Goal: Task Accomplishment & Management: Manage account settings

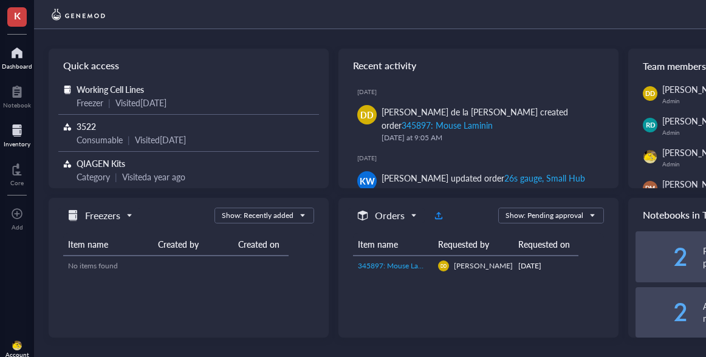
click at [17, 144] on div "Inventory" at bounding box center [17, 143] width 27 height 7
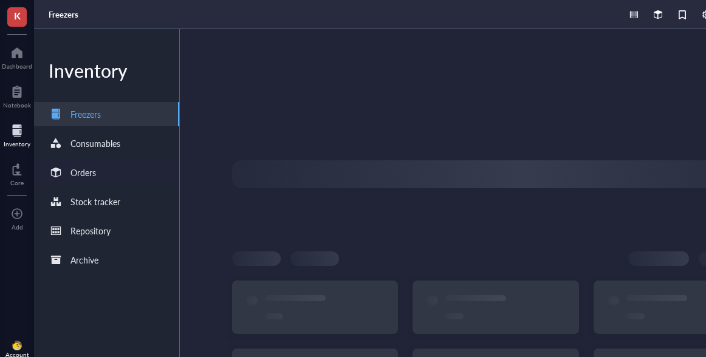
click at [88, 179] on div "Orders" at bounding box center [84, 172] width 26 height 13
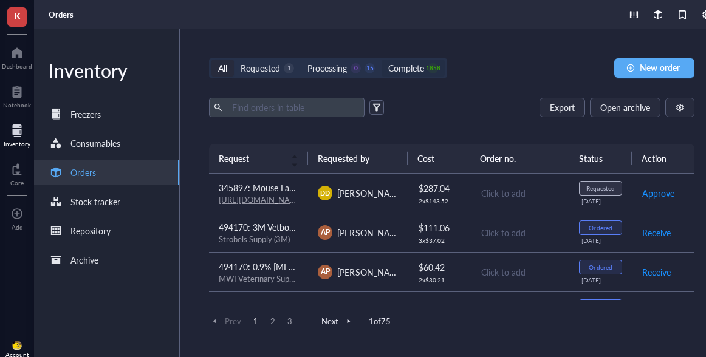
click at [409, 72] on div "Complete" at bounding box center [406, 67] width 36 height 13
click at [382, 60] on input "Complete 1858" at bounding box center [382, 60] width 0 height 0
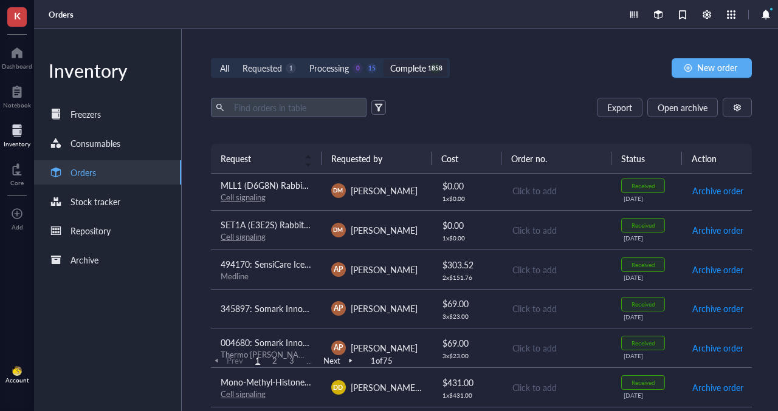
scroll to position [404, 0]
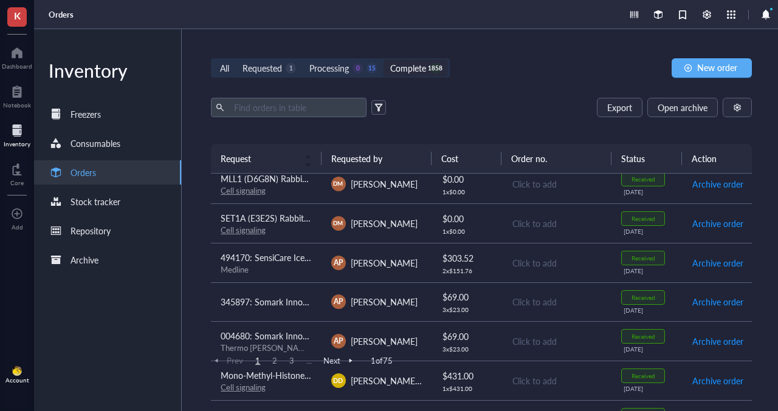
click at [334, 58] on div "All Requested 1 Processing 0 15 Complete 1858" at bounding box center [330, 67] width 238 height 19
click at [336, 68] on div "Processing" at bounding box center [329, 67] width 40 height 13
click at [303, 60] on input "Processing 0 15" at bounding box center [303, 60] width 0 height 0
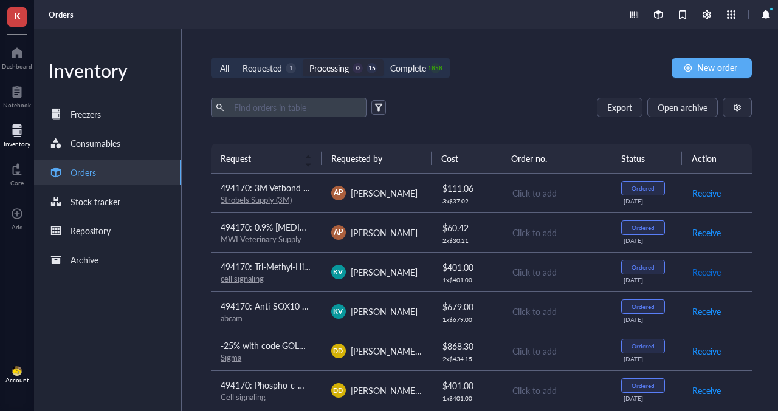
click at [701, 274] on span "Receive" at bounding box center [706, 272] width 29 height 13
click at [700, 316] on span "Receive" at bounding box center [706, 311] width 29 height 13
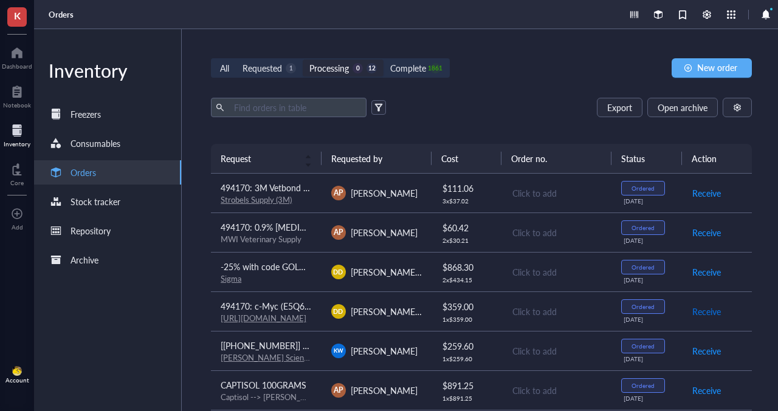
click at [700, 316] on span "Receive" at bounding box center [706, 311] width 29 height 13
click at [278, 70] on div "Requested" at bounding box center [263, 67] width 40 height 13
click at [236, 60] on input "Requested 1" at bounding box center [236, 60] width 0 height 0
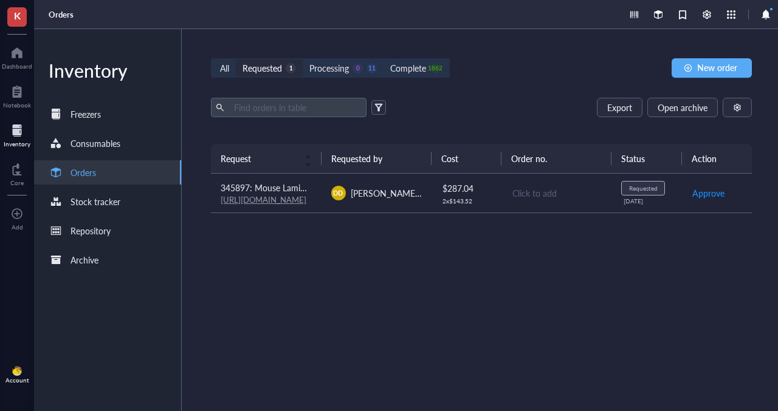
click at [401, 197] on span "[PERSON_NAME] de la [PERSON_NAME]" at bounding box center [429, 193] width 156 height 12
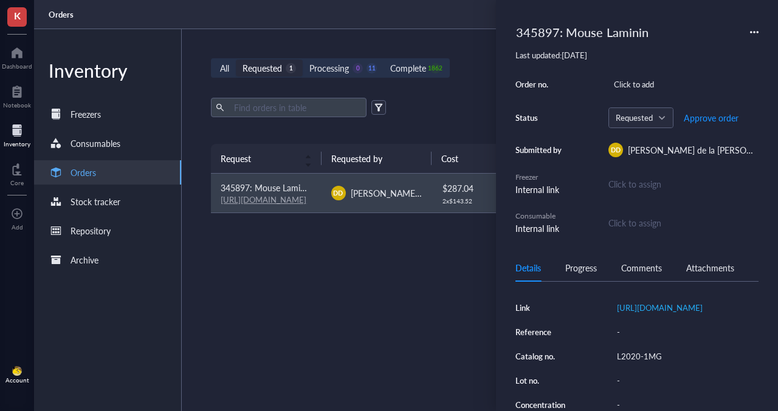
scroll to position [149, 0]
click at [632, 357] on div "L2020-1MG" at bounding box center [684, 354] width 147 height 17
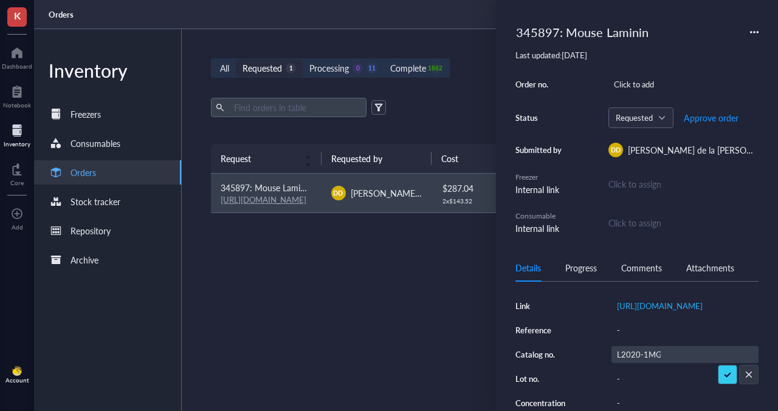
scroll to position [0, 2]
click at [630, 357] on input "L2020-1MG" at bounding box center [638, 355] width 53 height 16
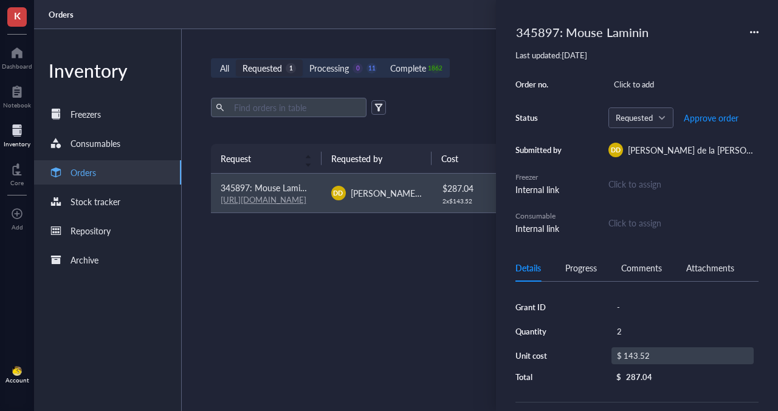
click at [643, 357] on div "$ 143.52" at bounding box center [682, 356] width 142 height 17
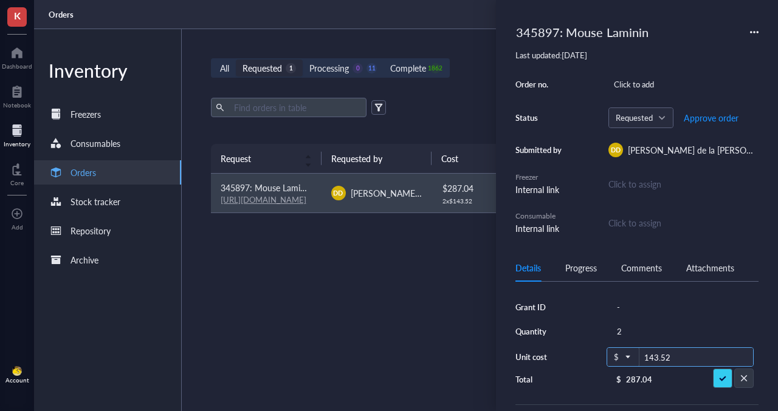
click at [656, 357] on input "143.52" at bounding box center [696, 357] width 114 height 19
type input "147.89"
click at [560, 49] on div "345897: Mouse Laminin Last updated: [DATE] Order no. Click to add Status Reques…" at bounding box center [636, 127] width 243 height 216
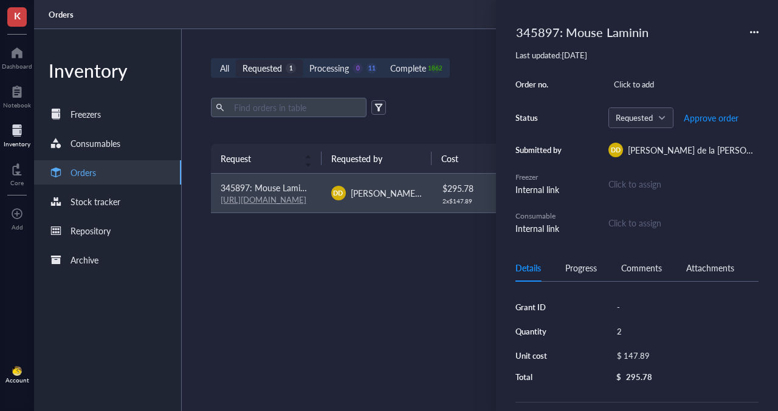
click at [533, 13] on div "345897: Mouse Laminin Last updated: [DATE] Order no. Click to add Status Reques…" at bounding box center [637, 205] width 282 height 411
click at [533, 21] on div "345897: Mouse Laminin" at bounding box center [582, 32] width 143 height 26
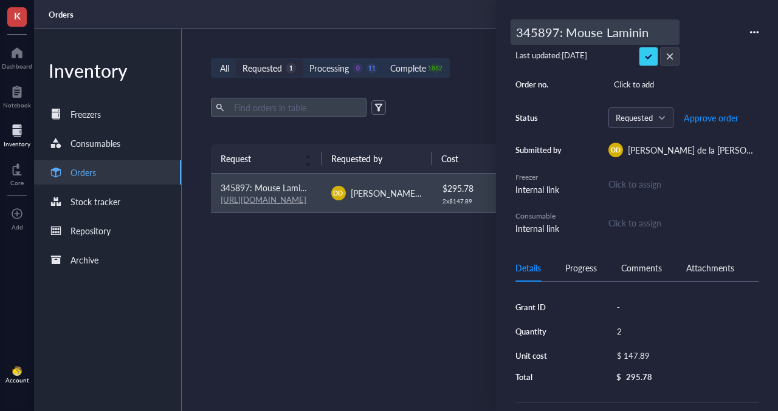
click at [533, 27] on input "345897: Mouse Laminin" at bounding box center [595, 32] width 168 height 24
type input "494170: Mouse Laminin"
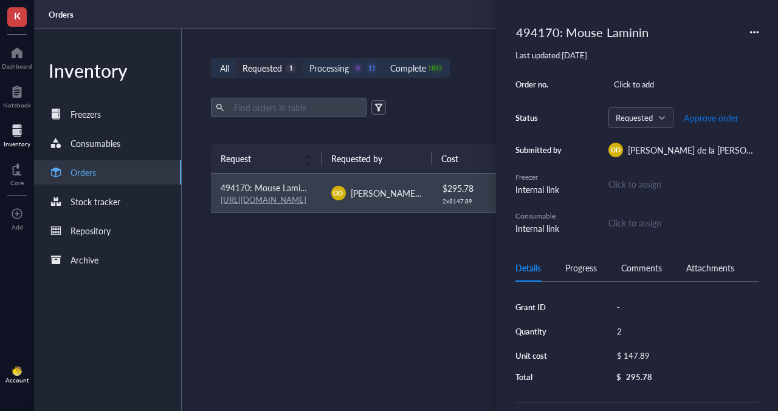
click at [700, 121] on span "Approve order" at bounding box center [711, 118] width 55 height 10
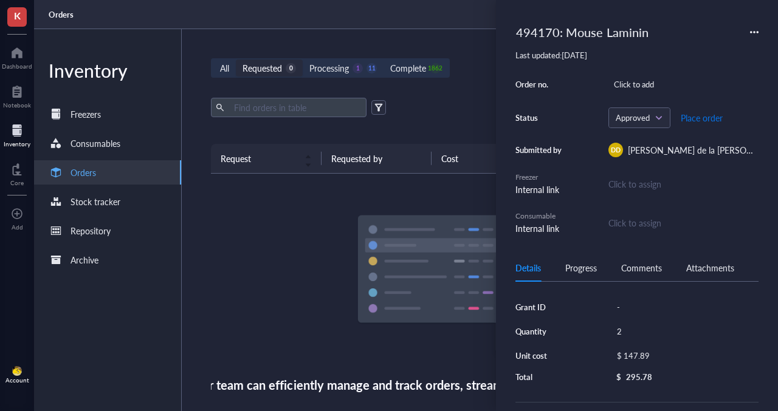
click at [700, 121] on span "Place order" at bounding box center [702, 118] width 42 height 10
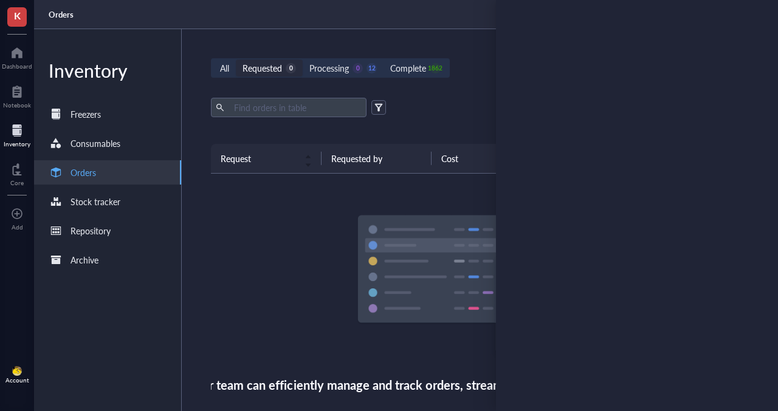
click at [453, 80] on div "All Requested 0 Processing 0 12 Complete 1862 New order Export Open archive Req…" at bounding box center [481, 220] width 599 height 382
